Goal: Task Accomplishment & Management: Use online tool/utility

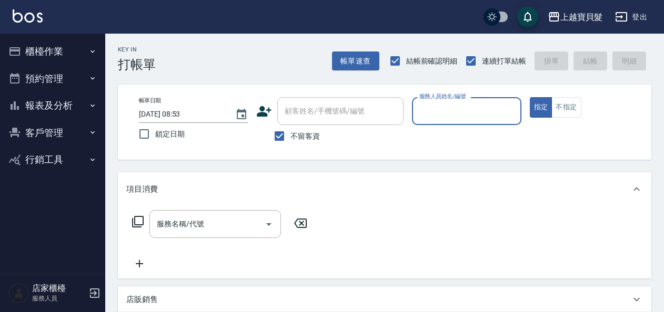
click at [462, 113] on input "服務人員姓名/編號" at bounding box center [466, 111] width 99 height 18
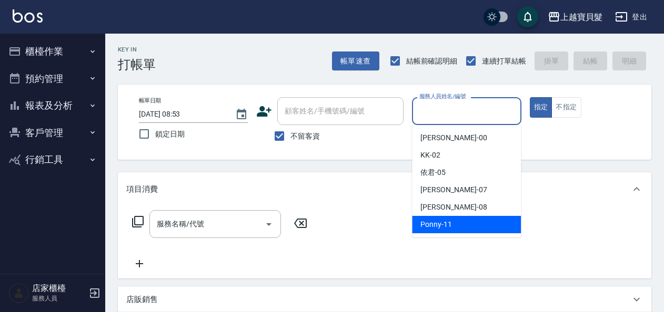
click at [461, 227] on div "Ponny -11" at bounding box center [466, 224] width 109 height 17
type input "Ponny-11"
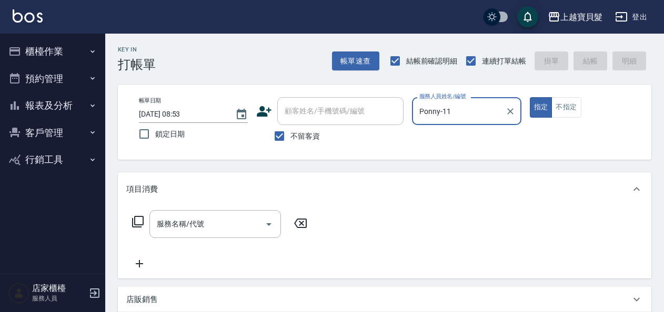
click at [38, 47] on button "櫃檯作業" at bounding box center [52, 51] width 97 height 27
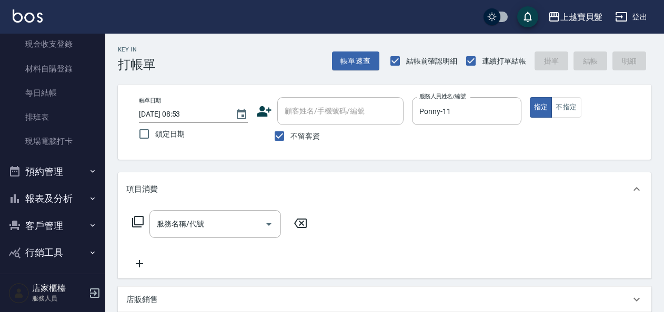
scroll to position [115, 0]
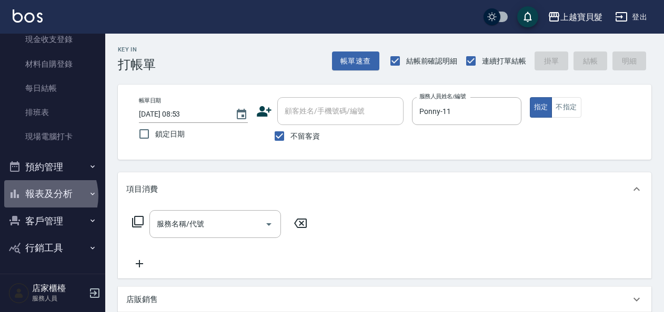
click at [39, 196] on button "報表及分析" at bounding box center [52, 193] width 97 height 27
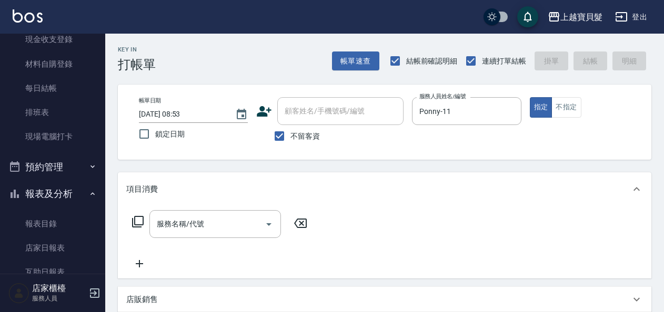
scroll to position [316, 0]
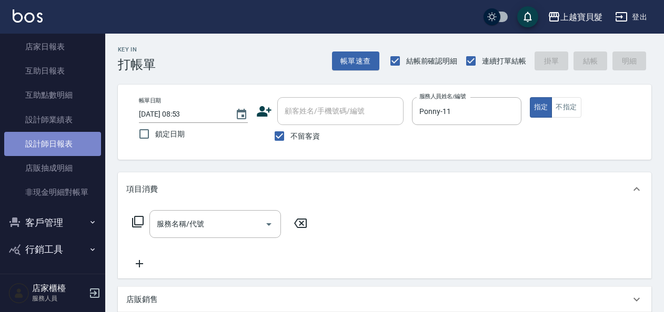
click at [57, 146] on link "設計師日報表" at bounding box center [52, 144] width 97 height 24
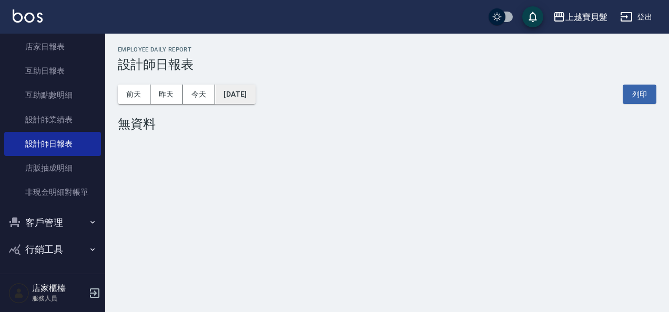
click at [237, 96] on button "[DATE]" at bounding box center [235, 94] width 40 height 19
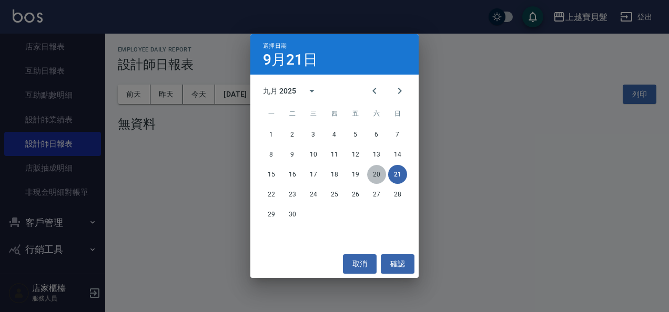
click at [375, 178] on button "20" at bounding box center [376, 174] width 19 height 19
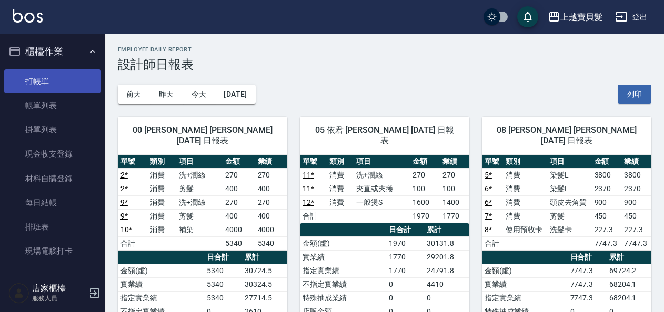
click at [48, 83] on link "打帳單" at bounding box center [52, 81] width 97 height 24
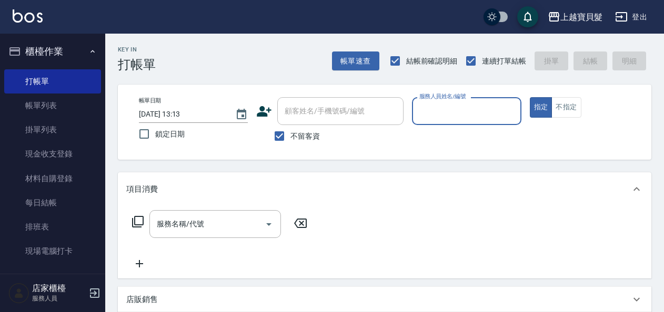
click at [449, 106] on input "服務人員姓名/編號" at bounding box center [466, 111] width 99 height 18
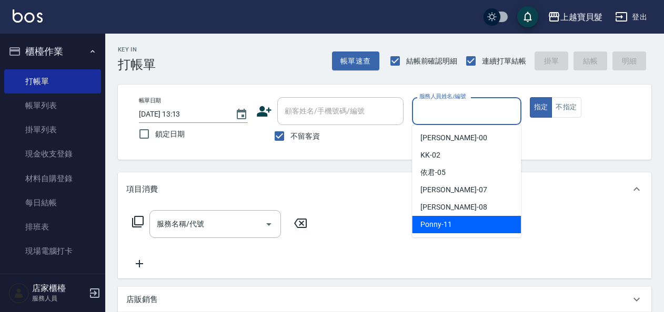
click at [442, 224] on span "Ponny -11" at bounding box center [436, 224] width 32 height 11
type input "Ponny-11"
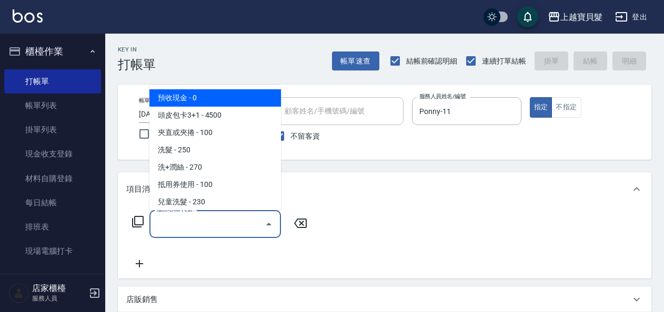
click at [180, 225] on input "服務名稱/代號" at bounding box center [207, 224] width 106 height 18
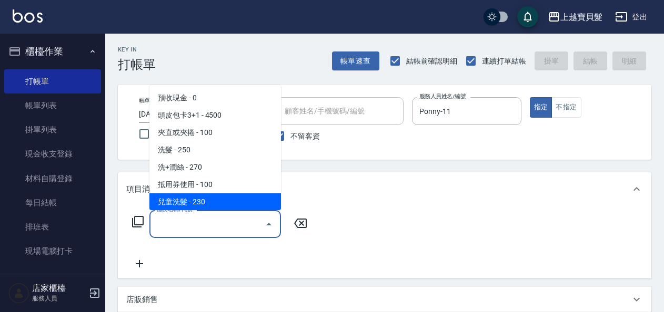
click at [231, 228] on input "服務名稱/代號" at bounding box center [207, 224] width 106 height 18
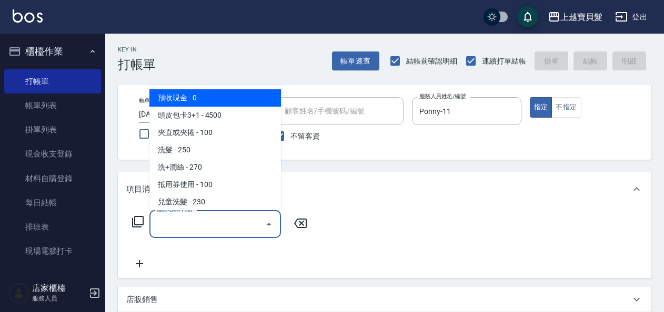
click at [231, 228] on input "服務名稱/代號" at bounding box center [207, 224] width 106 height 18
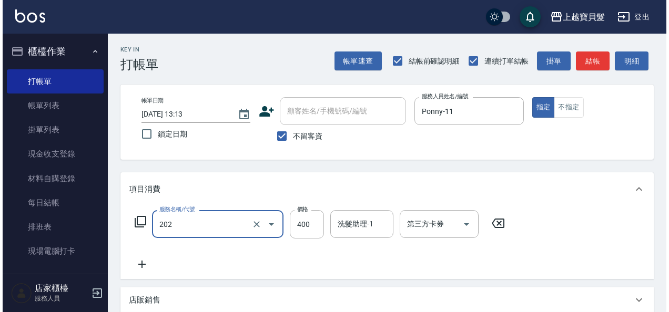
scroll to position [194, 0]
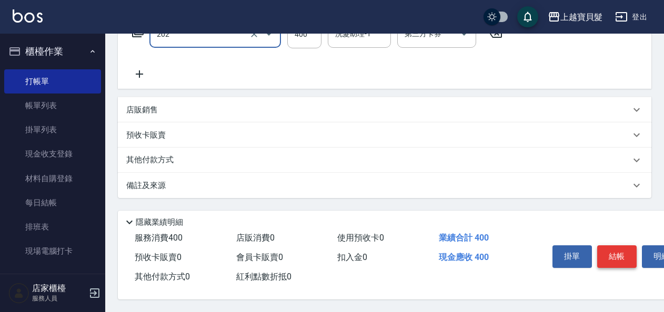
type input "剪髮(202)"
click at [618, 246] on button "結帳" at bounding box center [616, 257] width 39 height 22
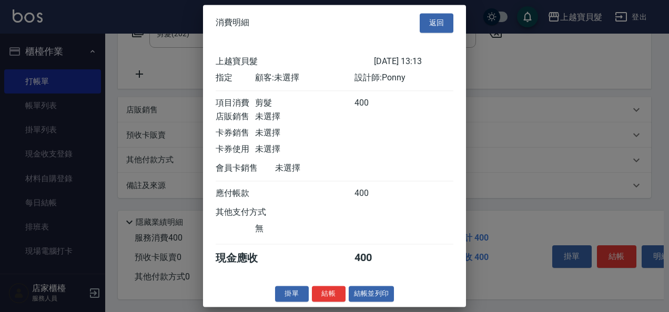
scroll to position [3, 0]
click at [363, 294] on button "結帳並列印" at bounding box center [372, 294] width 46 height 16
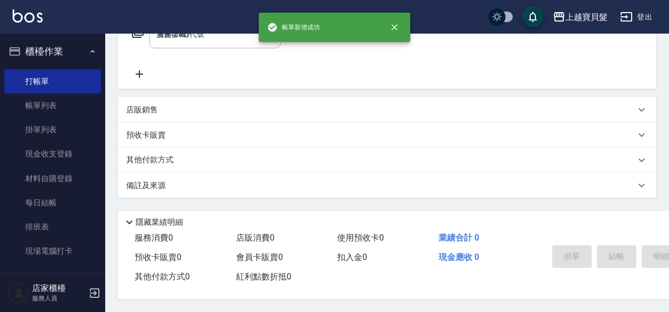
type input "[DATE] 13:14"
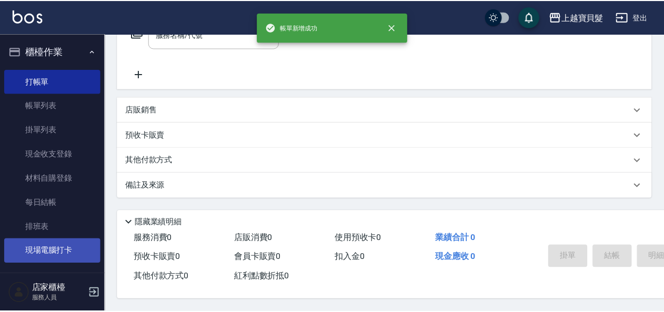
scroll to position [0, 0]
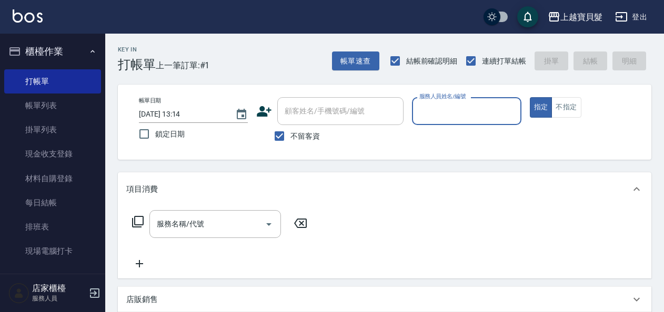
click at [433, 112] on input "服務人員姓名/編號" at bounding box center [466, 111] width 99 height 18
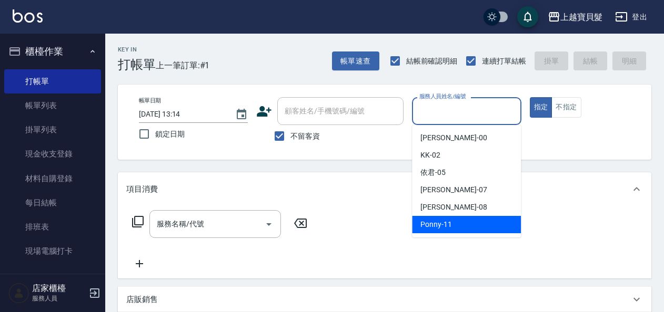
click at [451, 228] on div "Ponny -11" at bounding box center [466, 224] width 109 height 17
type input "Ponny-11"
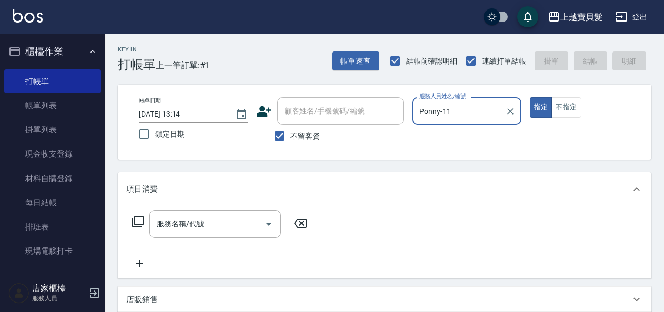
click at [137, 220] on icon at bounding box center [137, 222] width 13 height 13
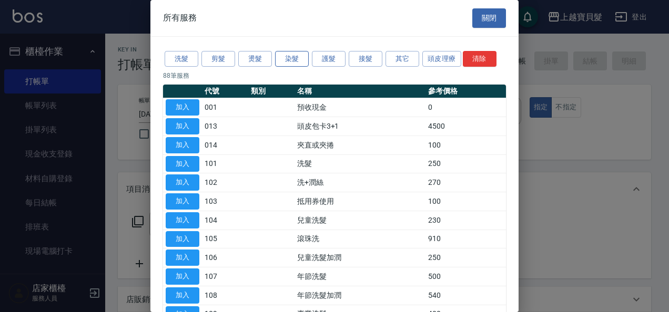
click at [292, 59] on button "染髮" at bounding box center [292, 59] width 34 height 16
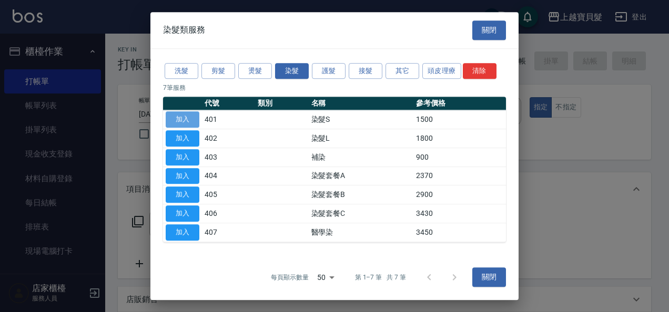
drag, startPoint x: 189, startPoint y: 119, endPoint x: 181, endPoint y: 117, distance: 8.3
click at [189, 119] on button "加入" at bounding box center [183, 120] width 34 height 16
type input "染髮S(401)"
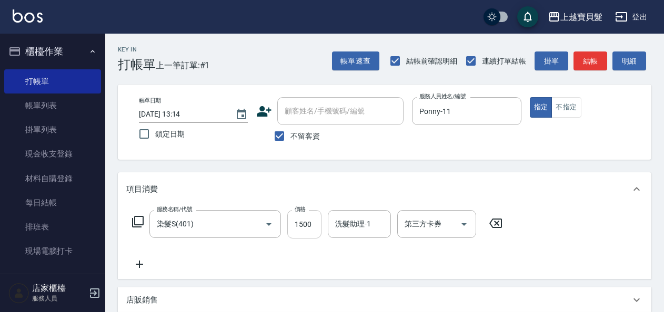
click at [315, 227] on input "1500" at bounding box center [304, 224] width 34 height 28
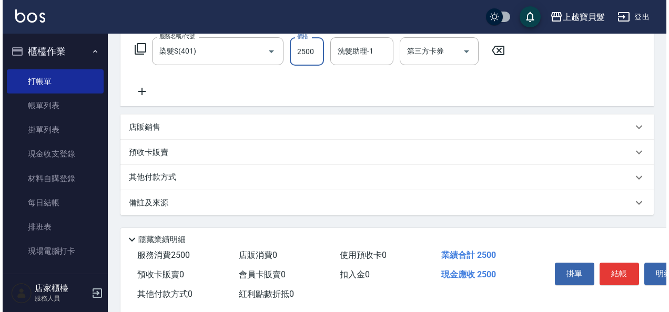
scroll to position [194, 0]
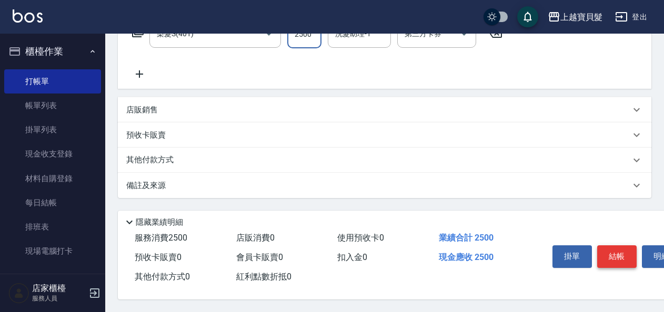
type input "2500"
click at [620, 256] on button "結帳" at bounding box center [616, 257] width 39 height 22
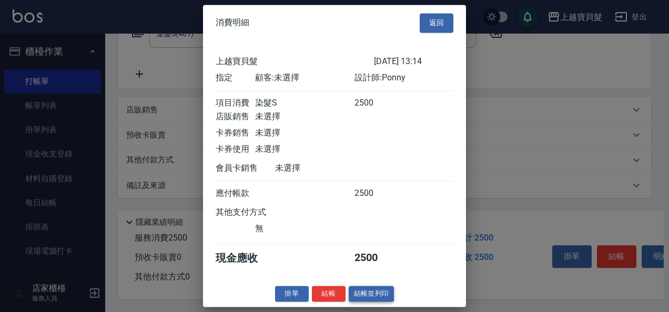
click at [362, 302] on button "結帳並列印" at bounding box center [372, 294] width 46 height 16
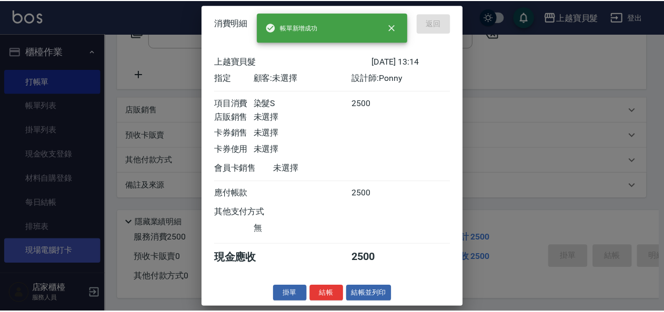
scroll to position [0, 0]
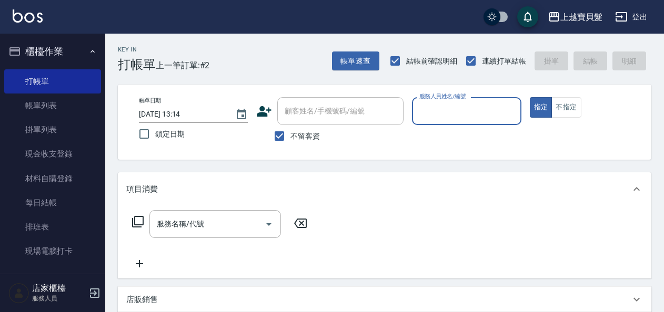
click at [453, 112] on input "服務人員姓名/編號" at bounding box center [466, 111] width 99 height 18
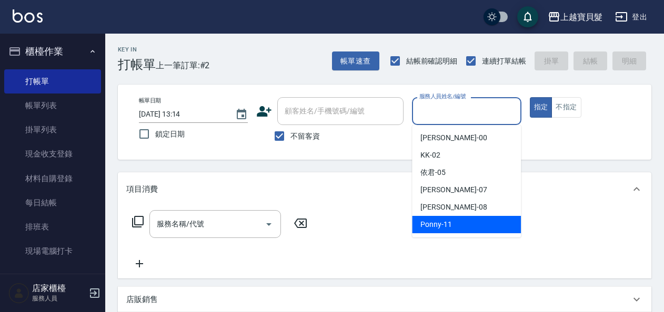
click at [462, 225] on div "Ponny -11" at bounding box center [466, 224] width 109 height 17
type input "Ponny-11"
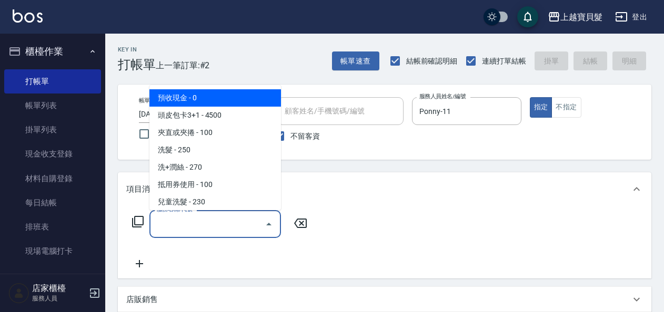
click at [188, 228] on input "服務名稱/代號" at bounding box center [207, 224] width 106 height 18
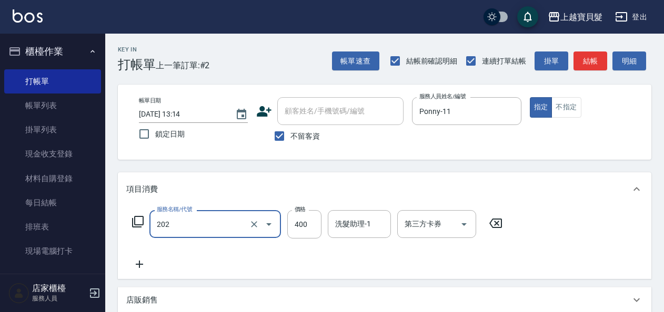
type input "剪髮(202)"
click at [143, 220] on icon at bounding box center [138, 222] width 12 height 12
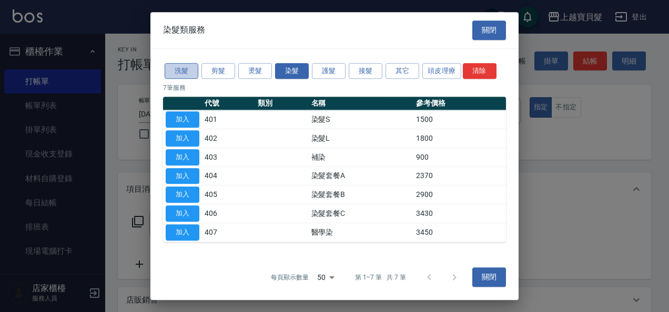
drag, startPoint x: 181, startPoint y: 67, endPoint x: 188, endPoint y: 80, distance: 14.8
click at [181, 68] on button "洗髮" at bounding box center [182, 71] width 34 height 16
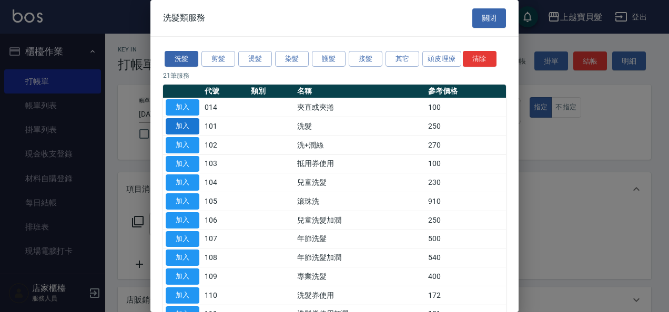
click at [189, 125] on button "加入" at bounding box center [183, 126] width 34 height 16
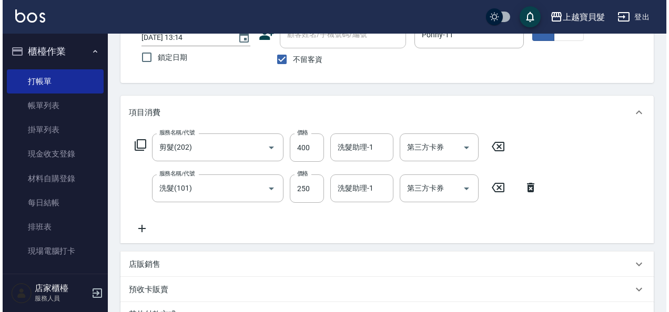
scroll to position [235, 0]
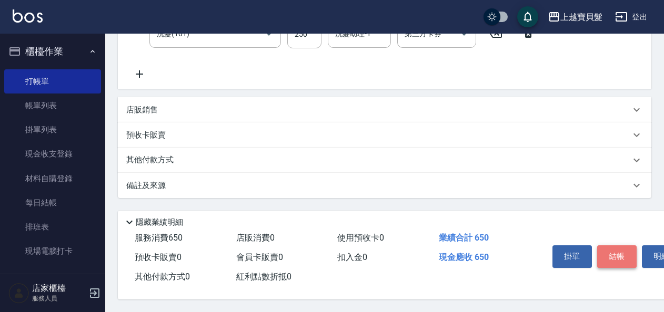
click at [603, 246] on button "結帳" at bounding box center [616, 257] width 39 height 22
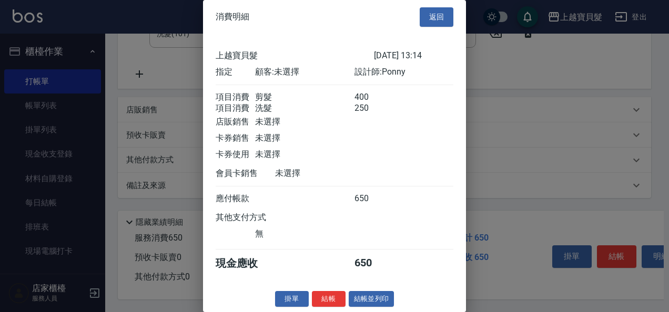
scroll to position [15, 0]
click at [368, 307] on div "消費明細 返回 上越寶貝髮 [DATE] 13:14 指定 顧客: 未選擇 設計師: Ponny 項目消費 剪髮 400 項目消費 洗髮 250 店販銷售 未…" at bounding box center [334, 156] width 263 height 312
click at [368, 300] on button "結帳並列印" at bounding box center [372, 299] width 46 height 16
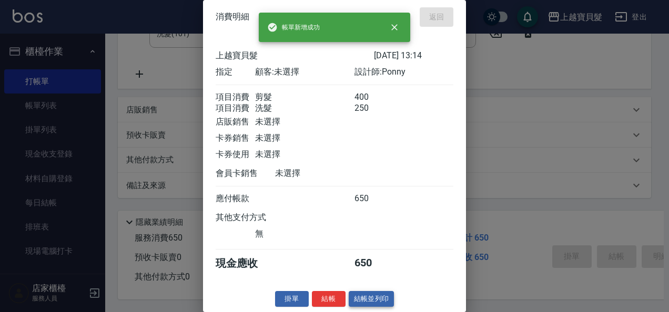
type input "[DATE] 13:15"
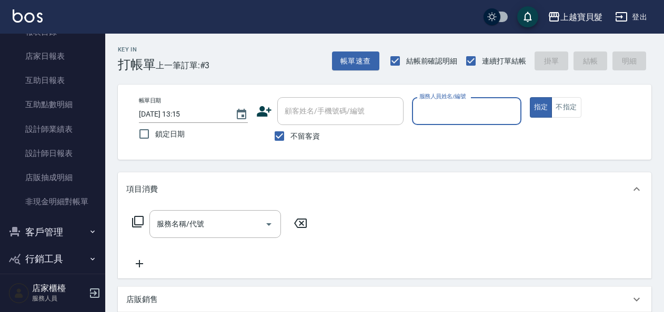
scroll to position [316, 0]
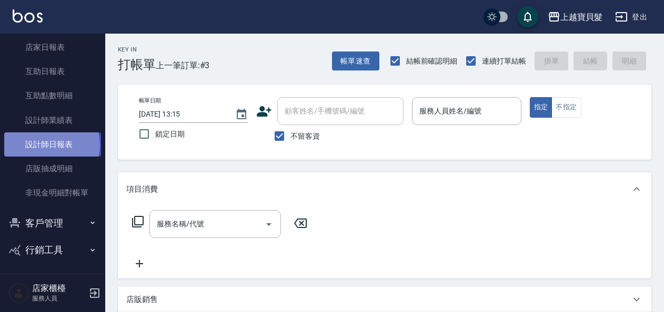
click at [51, 145] on link "設計師日報表" at bounding box center [52, 145] width 97 height 24
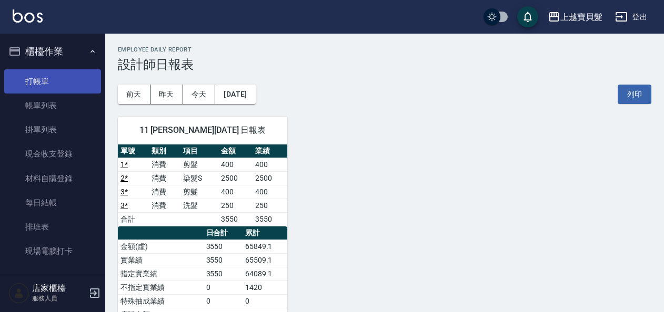
click at [42, 77] on link "打帳單" at bounding box center [52, 81] width 97 height 24
